Goal: Task Accomplishment & Management: Manage account settings

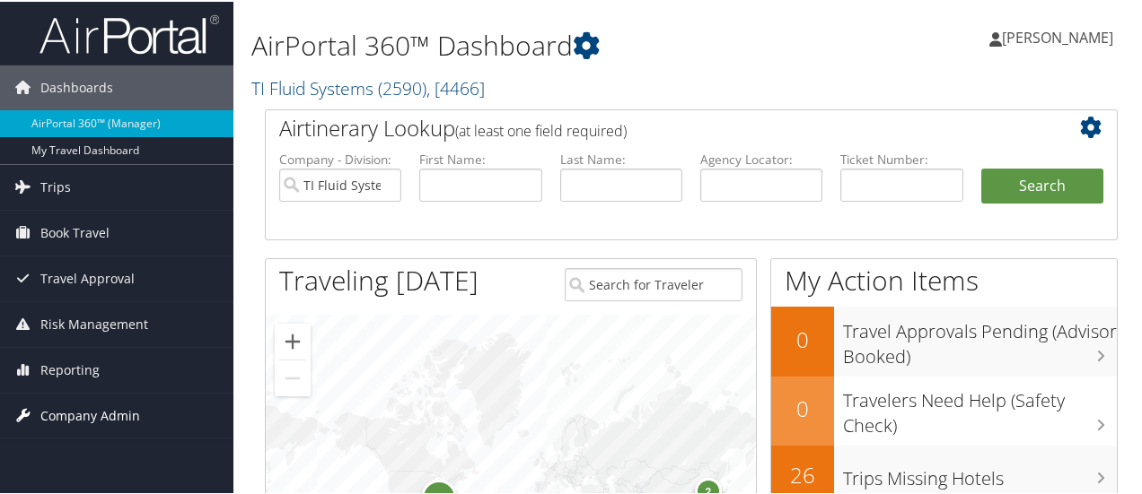
click at [65, 411] on span "Company Admin" at bounding box center [90, 414] width 100 height 45
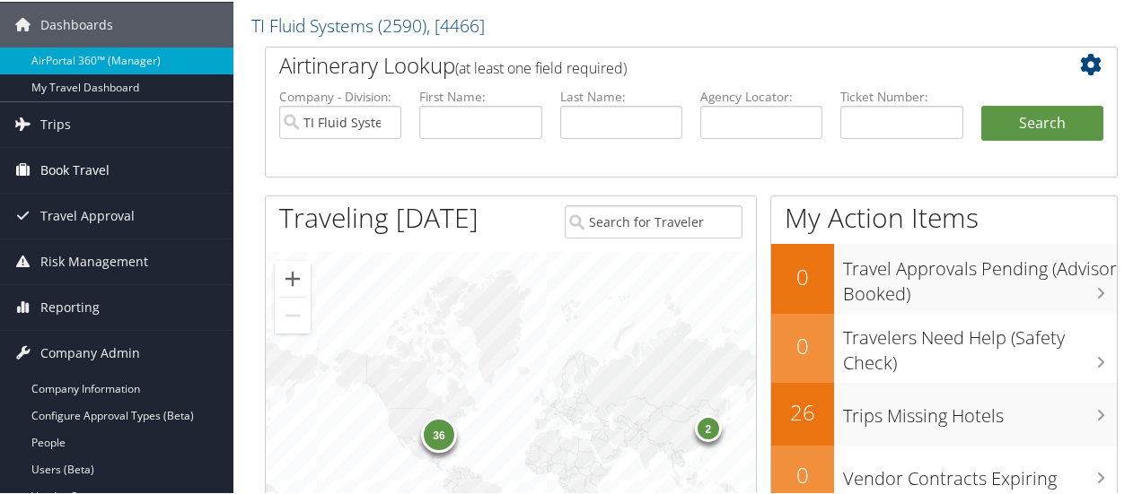
scroll to position [90, 0]
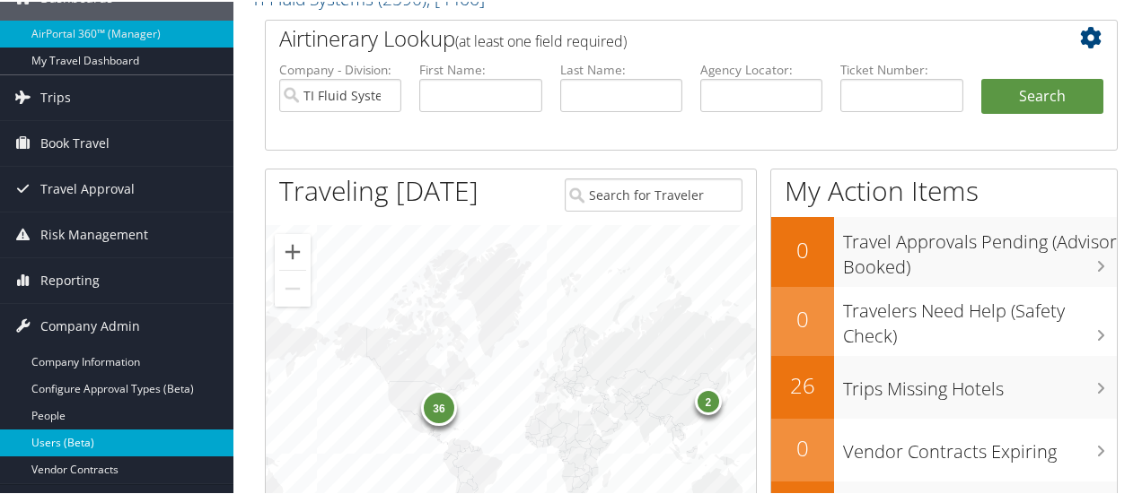
click at [59, 437] on link "Users (Beta)" at bounding box center [116, 441] width 233 height 27
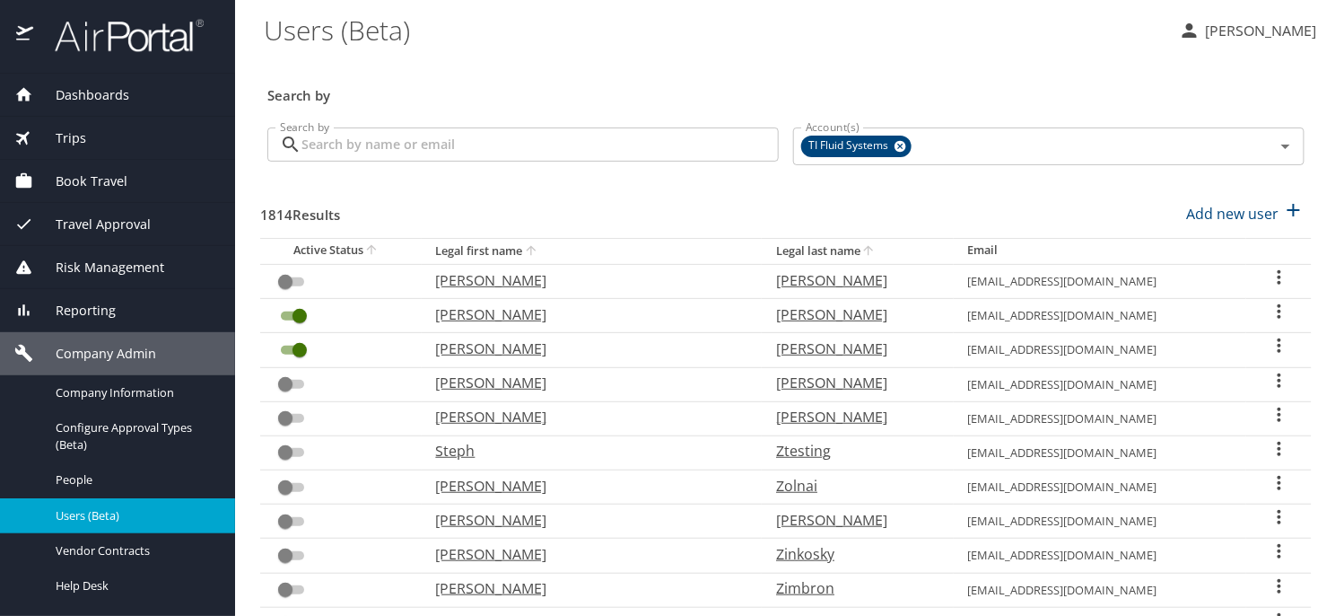
click at [429, 140] on input "Search by" at bounding box center [540, 144] width 477 height 34
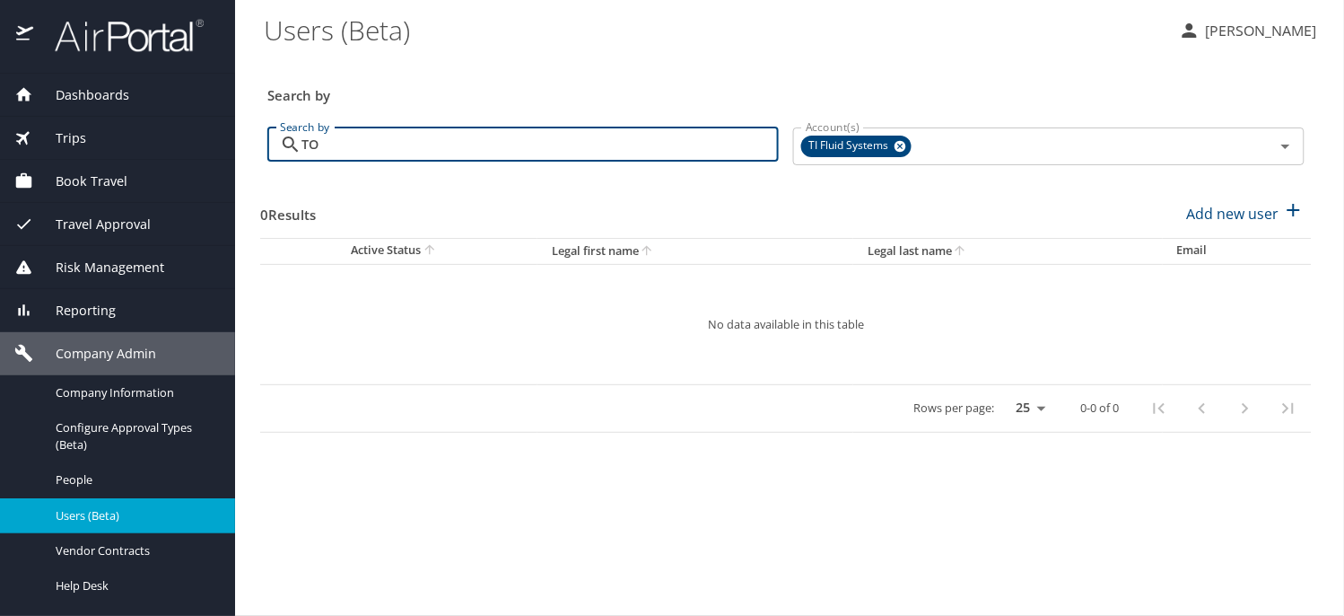
type input "T"
type input "IMAI"
click at [1265, 29] on p "Penny Chant" at bounding box center [1259, 31] width 117 height 22
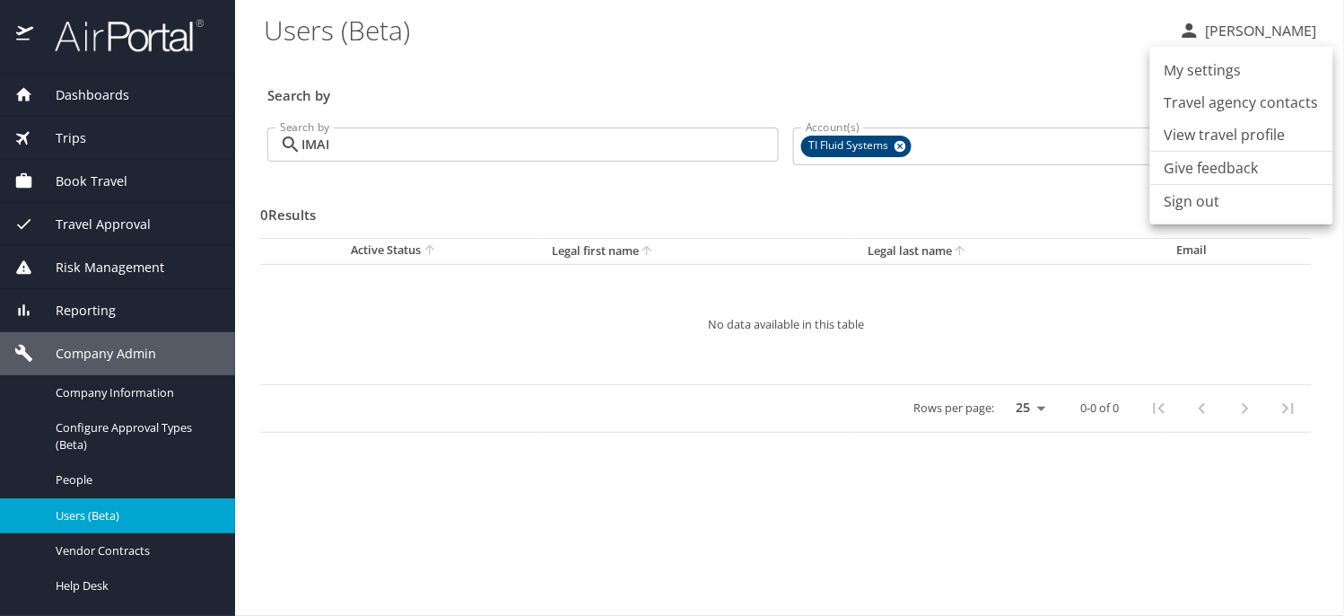
click at [1218, 200] on li "Sign out" at bounding box center [1242, 201] width 183 height 32
